Goal: Navigation & Orientation: Find specific page/section

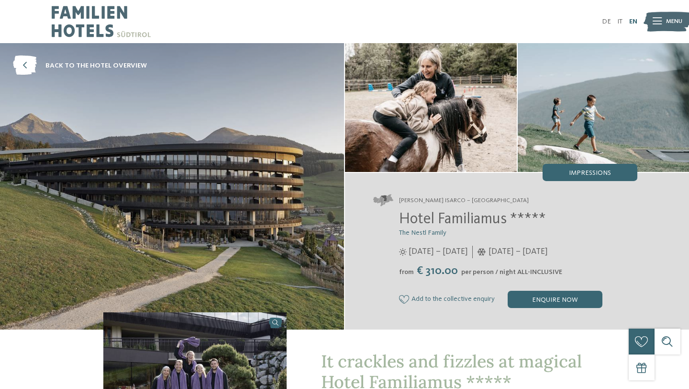
click at [630, 18] on link "EN" at bounding box center [633, 21] width 8 height 7
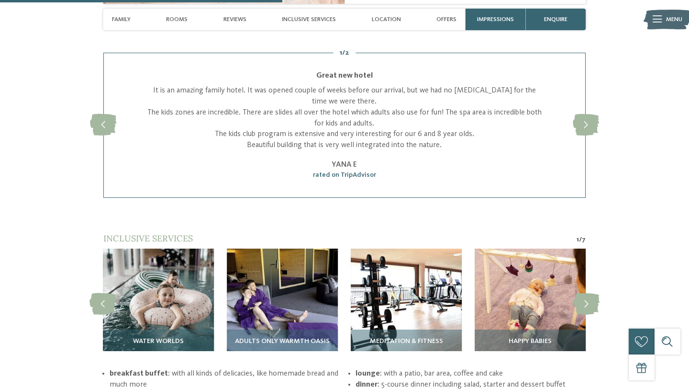
scroll to position [1264, 0]
click at [590, 299] on icon at bounding box center [586, 304] width 26 height 22
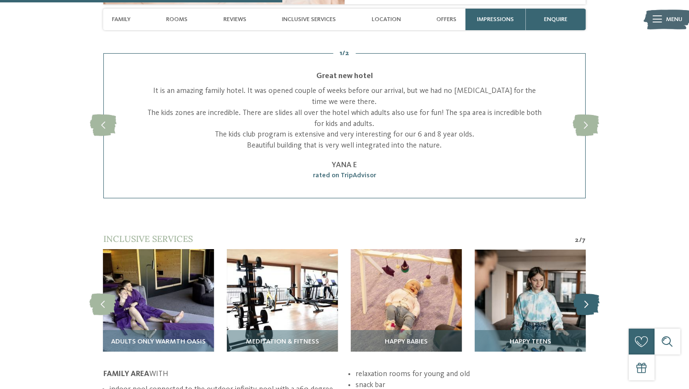
click at [590, 299] on icon at bounding box center [586, 304] width 26 height 22
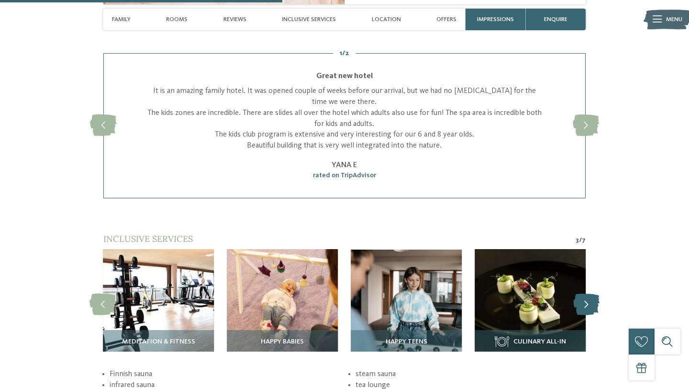
click at [590, 299] on icon at bounding box center [586, 304] width 26 height 22
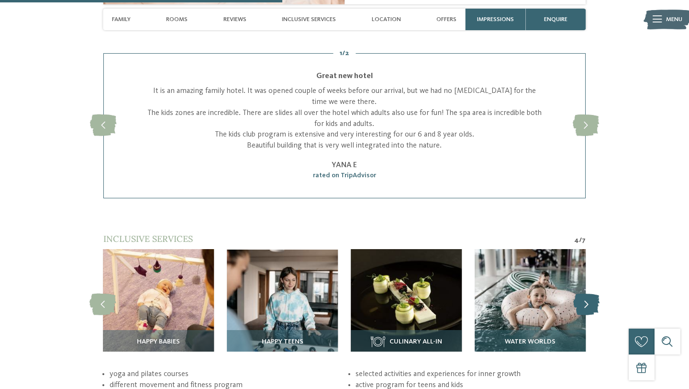
click at [590, 299] on icon at bounding box center [586, 304] width 26 height 22
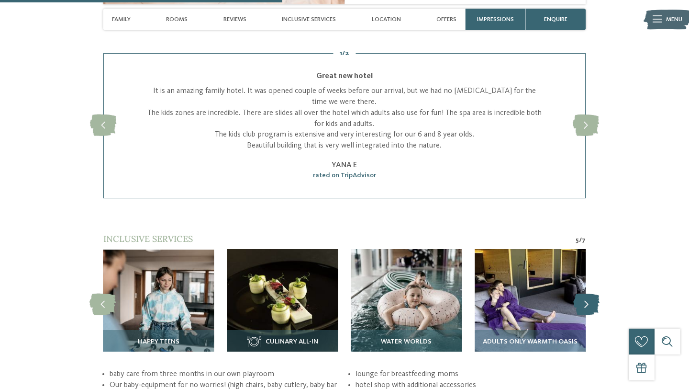
click at [590, 299] on icon at bounding box center [586, 304] width 26 height 22
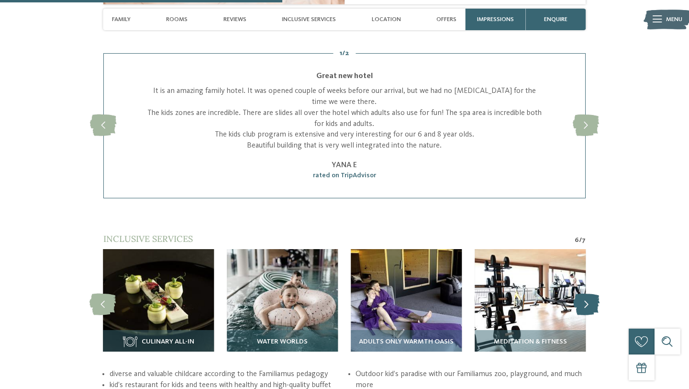
click at [590, 299] on icon at bounding box center [586, 304] width 26 height 22
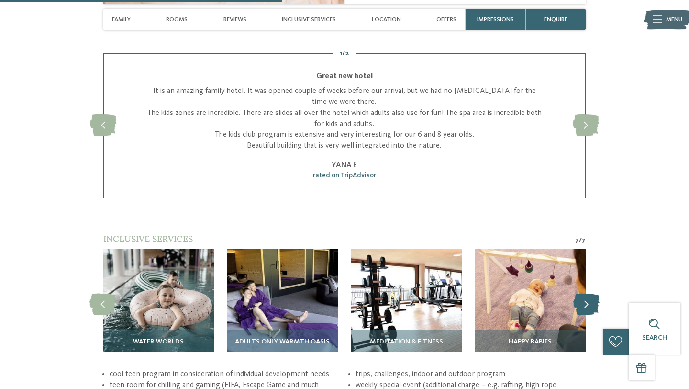
click at [590, 299] on icon at bounding box center [586, 304] width 26 height 22
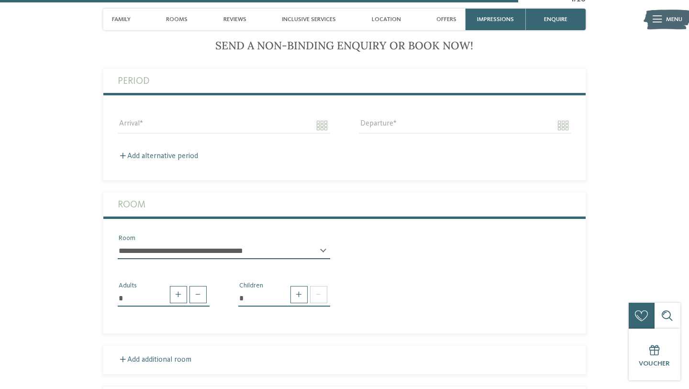
scroll to position [2321, 0]
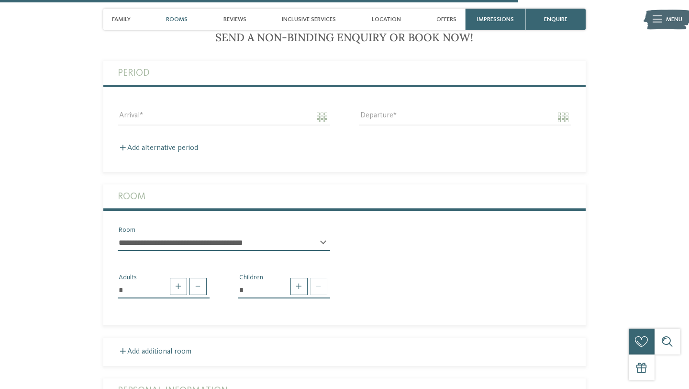
click at [171, 16] on span "Rooms" at bounding box center [177, 19] width 22 height 7
click at [117, 24] on div "Family" at bounding box center [121, 20] width 27 height 22
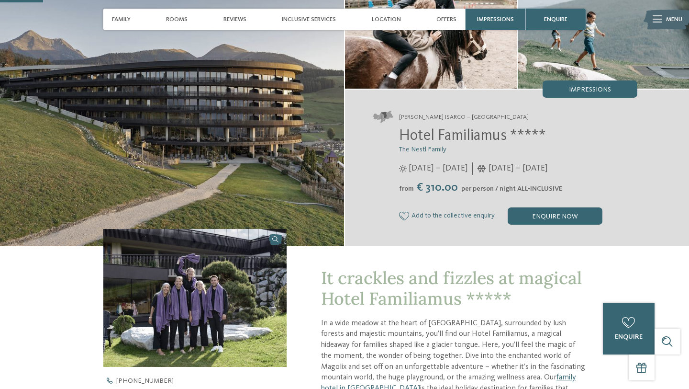
scroll to position [0, 0]
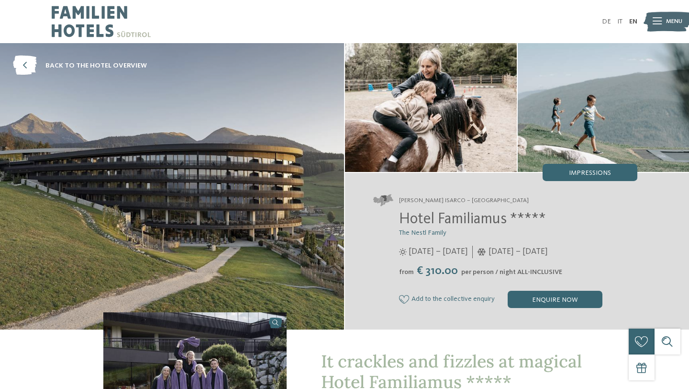
click at [88, 23] on img at bounding box center [101, 21] width 99 height 43
click at [96, 66] on span "back to the hotel overview" at bounding box center [95, 66] width 101 height 10
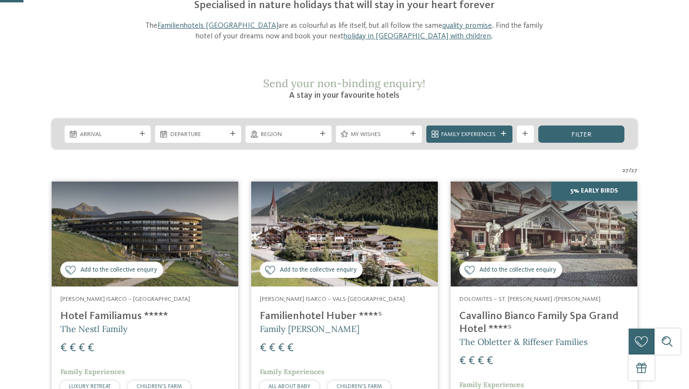
scroll to position [103, 0]
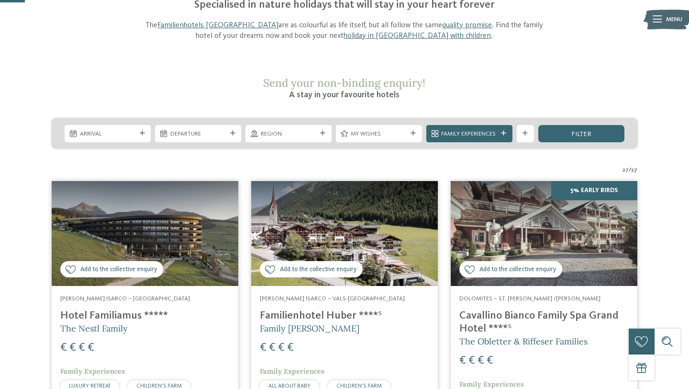
click at [154, 200] on img at bounding box center [145, 233] width 187 height 105
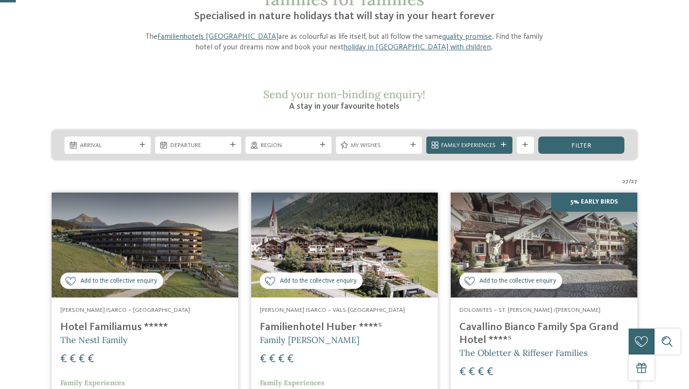
scroll to position [93, 0]
